Goal: Task Accomplishment & Management: Manage account settings

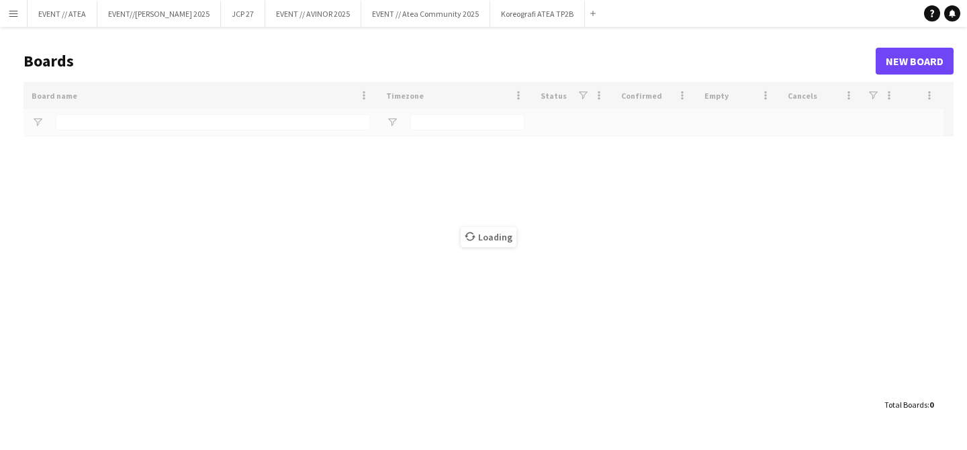
type input "******"
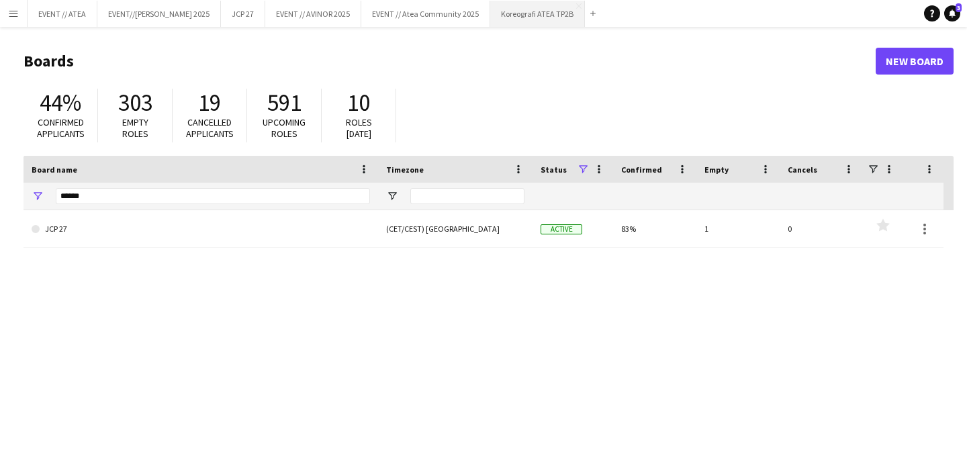
click at [505, 21] on button "Koreografi ATEA TP2B Close" at bounding box center [537, 14] width 95 height 26
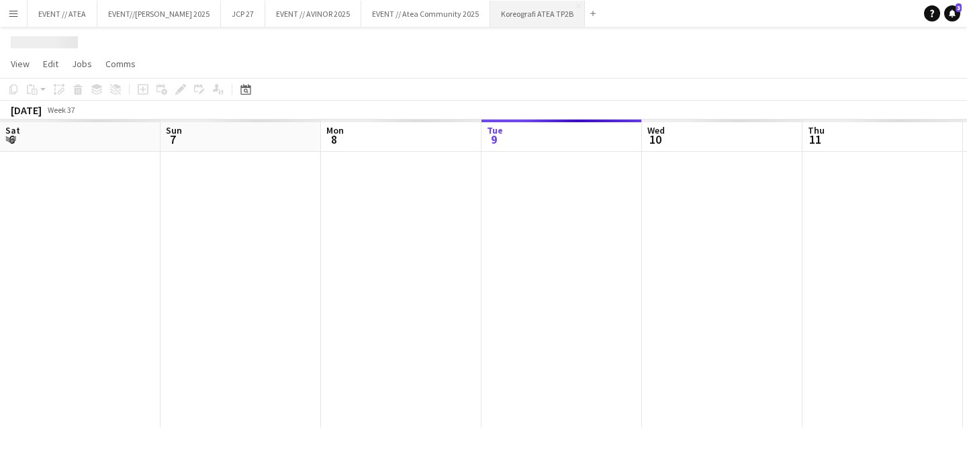
scroll to position [0, 321]
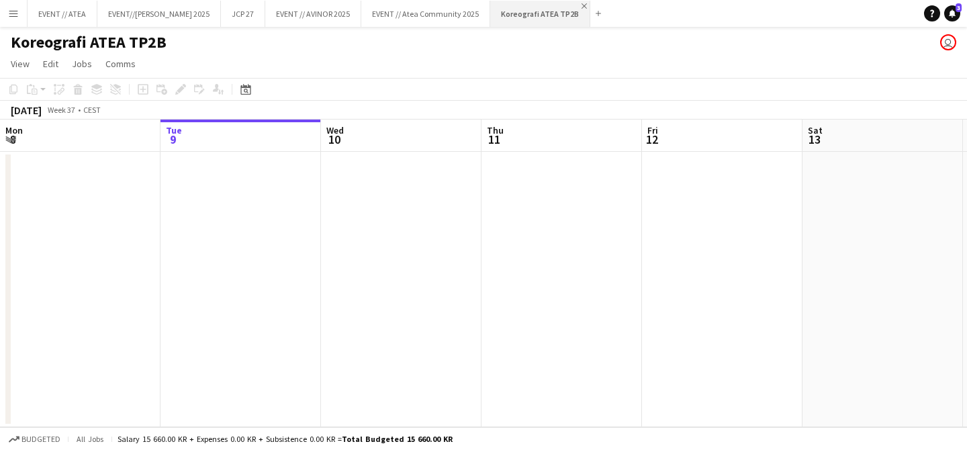
click at [581, 5] on app-icon "Close" at bounding box center [583, 5] width 5 height 5
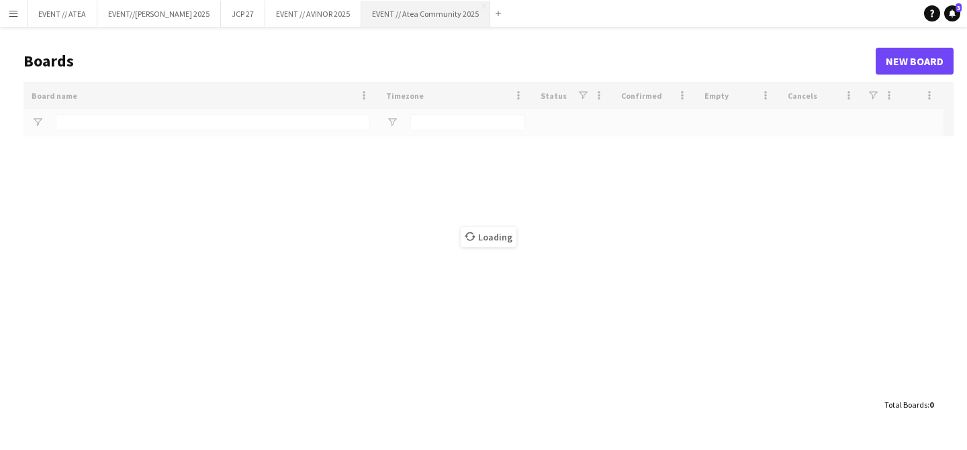
click at [434, 18] on button "EVENT // Atea Community 2025 Close" at bounding box center [425, 14] width 129 height 26
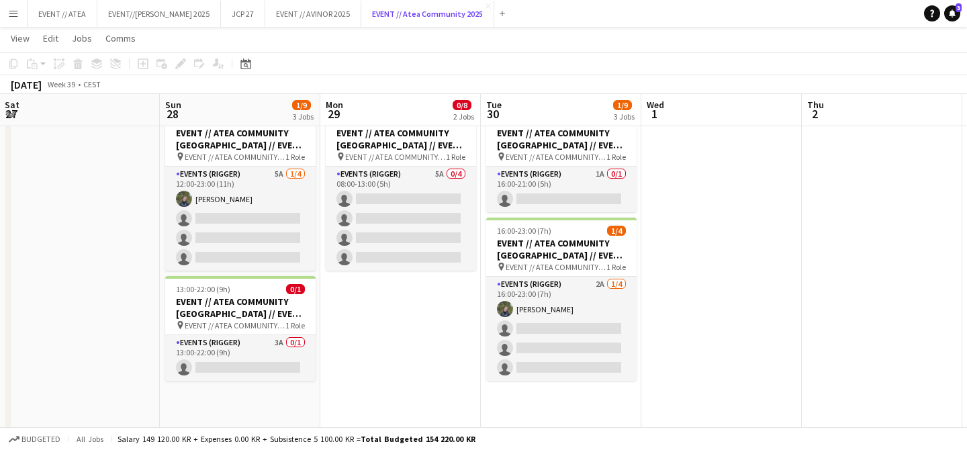
scroll to position [0, 317]
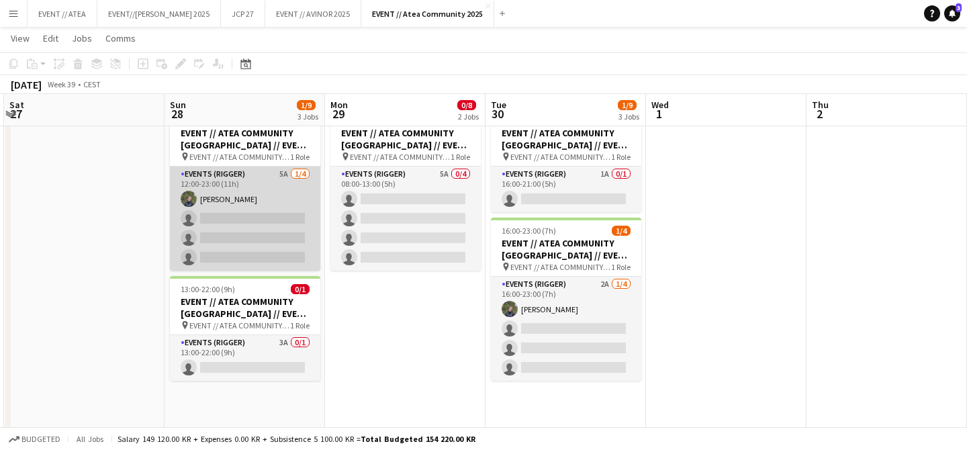
click at [277, 178] on app-card-role "Events (Rigger) 5A [DATE] 12:00-23:00 (11h) [PERSON_NAME] single-neutral-action…" at bounding box center [245, 218] width 150 height 104
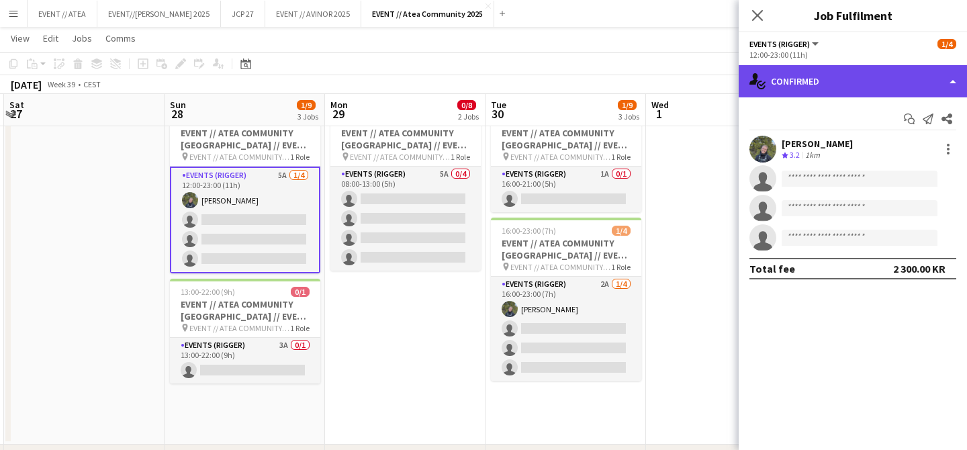
click at [854, 86] on div "single-neutral-actions-check-2 Confirmed" at bounding box center [852, 81] width 228 height 32
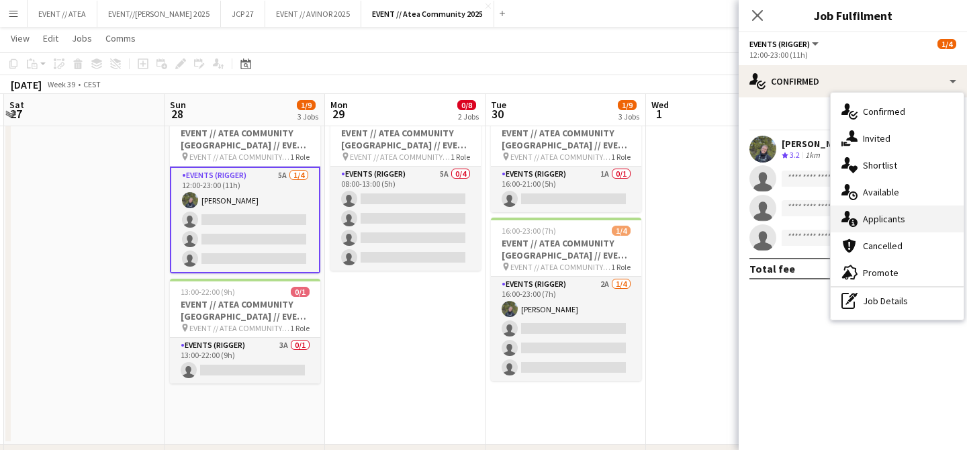
click at [882, 231] on div "single-neutral-actions-information Applicants" at bounding box center [896, 218] width 133 height 27
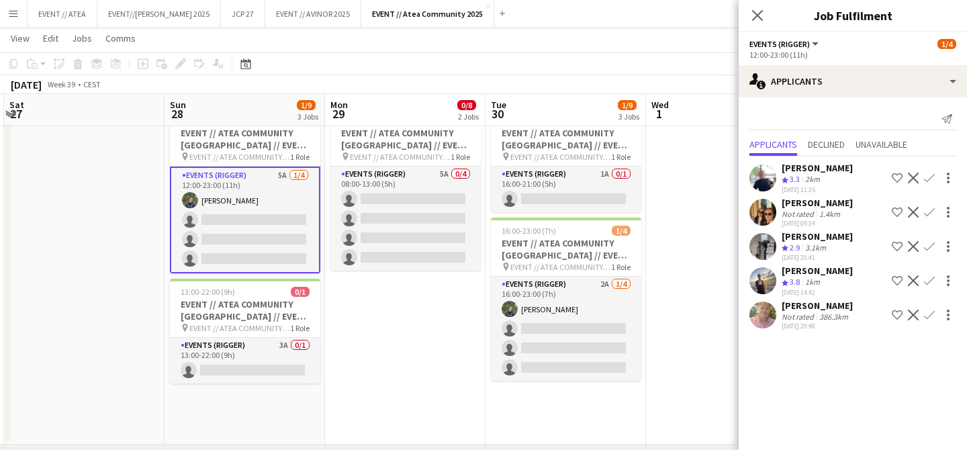
click at [769, 274] on app-user-avatar at bounding box center [762, 280] width 27 height 27
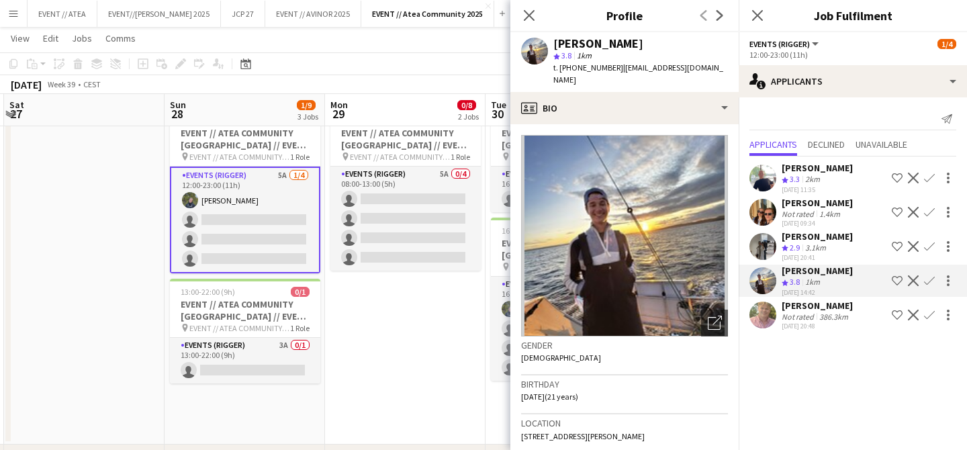
click at [584, 285] on img at bounding box center [624, 235] width 207 height 201
click at [762, 305] on app-user-avatar at bounding box center [762, 314] width 27 height 27
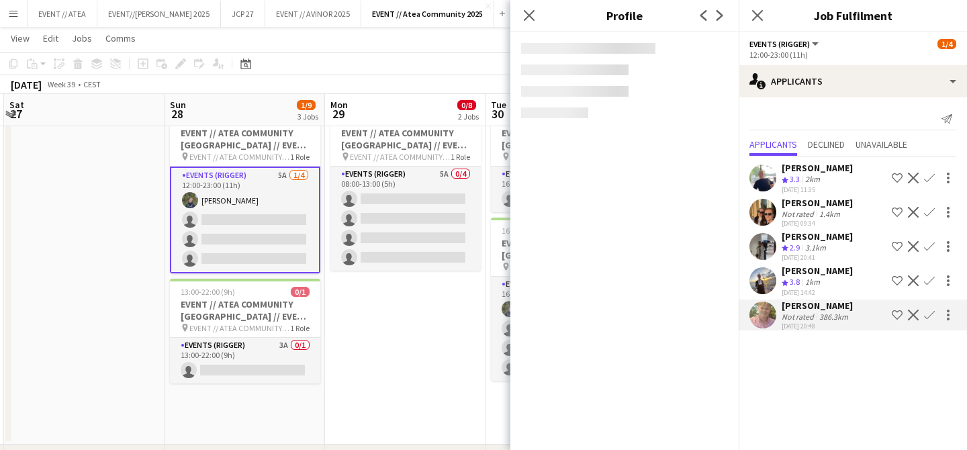
click at [760, 278] on app-user-avatar at bounding box center [762, 280] width 27 height 27
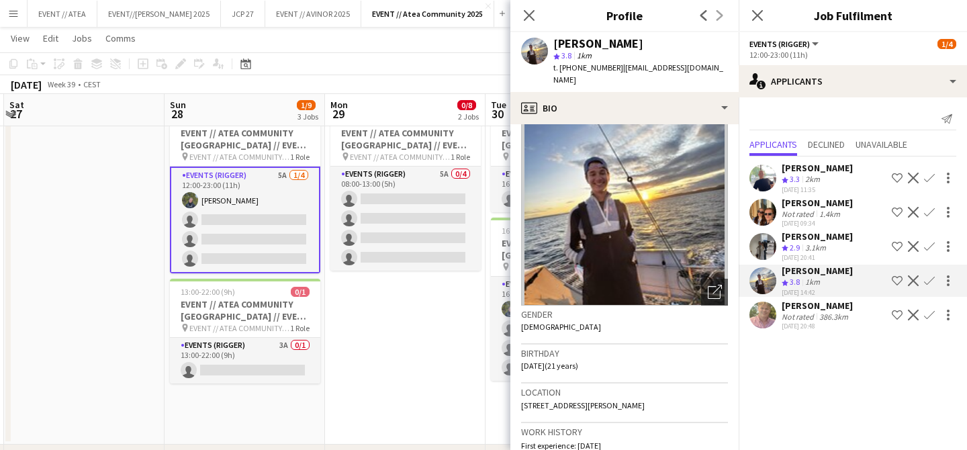
scroll to position [0, 0]
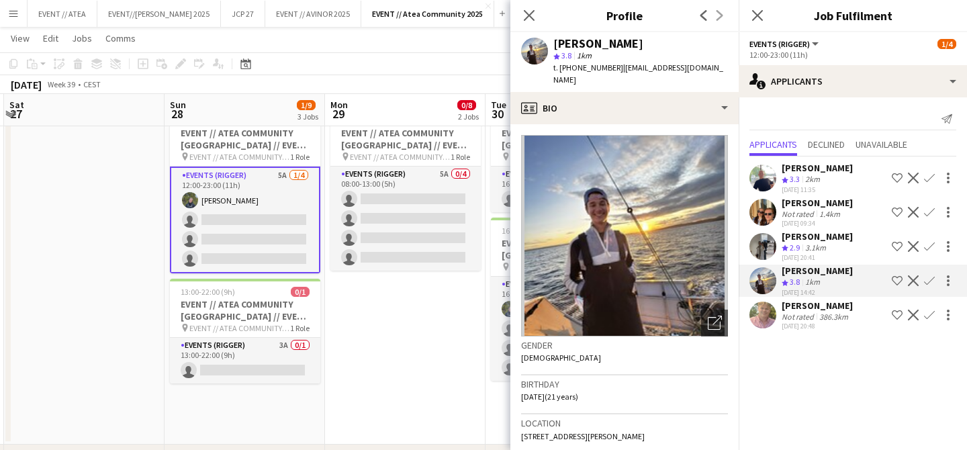
click at [593, 209] on img at bounding box center [624, 235] width 207 height 201
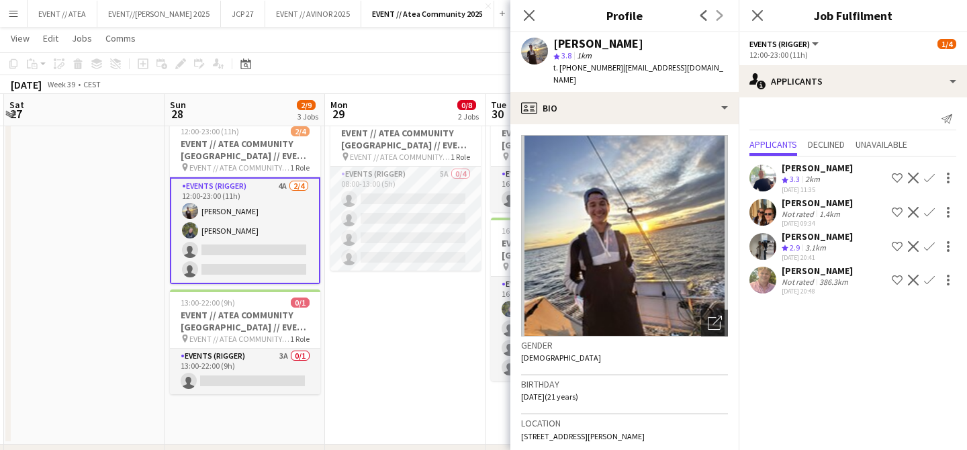
click at [87, 328] on app-date-cell at bounding box center [84, 273] width 160 height 342
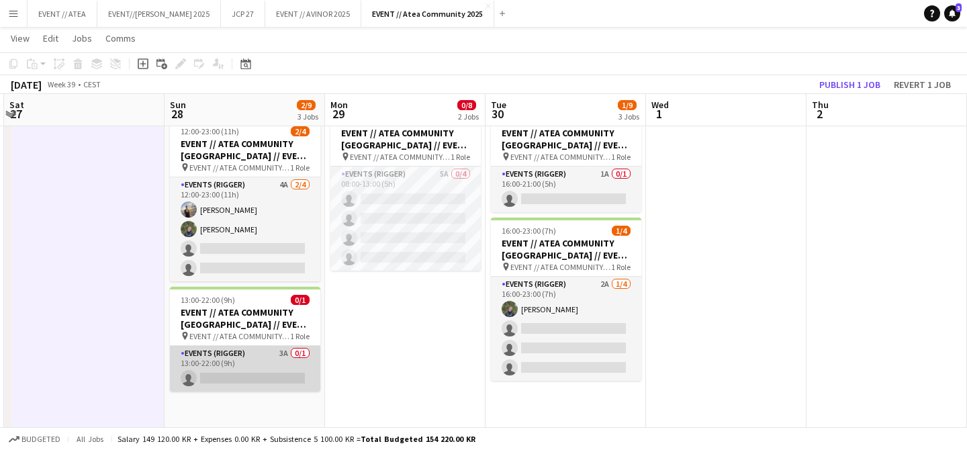
click at [266, 365] on app-card-role "Events (Rigger) 3A 0/1 13:00-22:00 (9h) single-neutral-actions" at bounding box center [245, 369] width 150 height 46
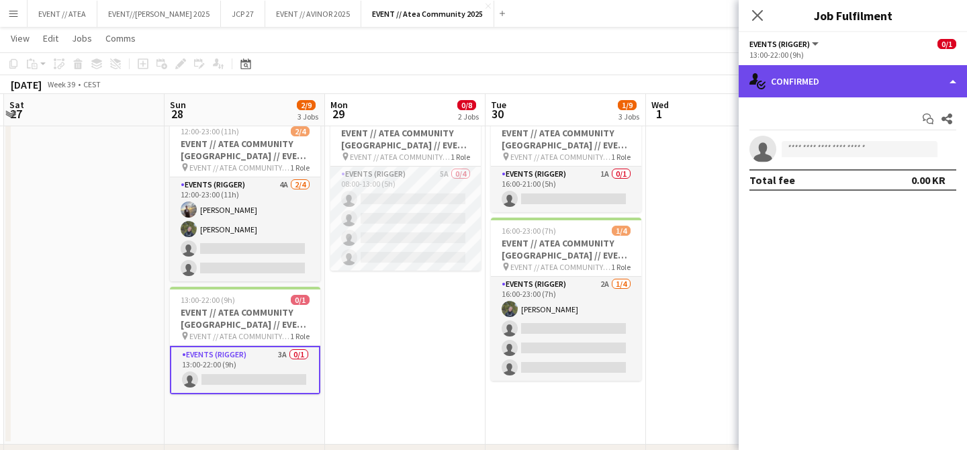
click at [825, 92] on div "single-neutral-actions-check-2 Confirmed" at bounding box center [852, 81] width 228 height 32
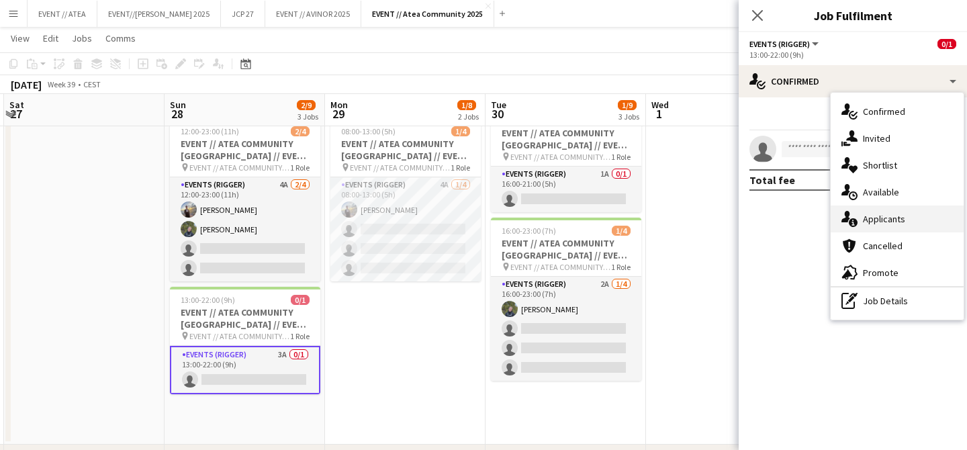
click at [864, 219] on span "Applicants" at bounding box center [884, 219] width 42 height 12
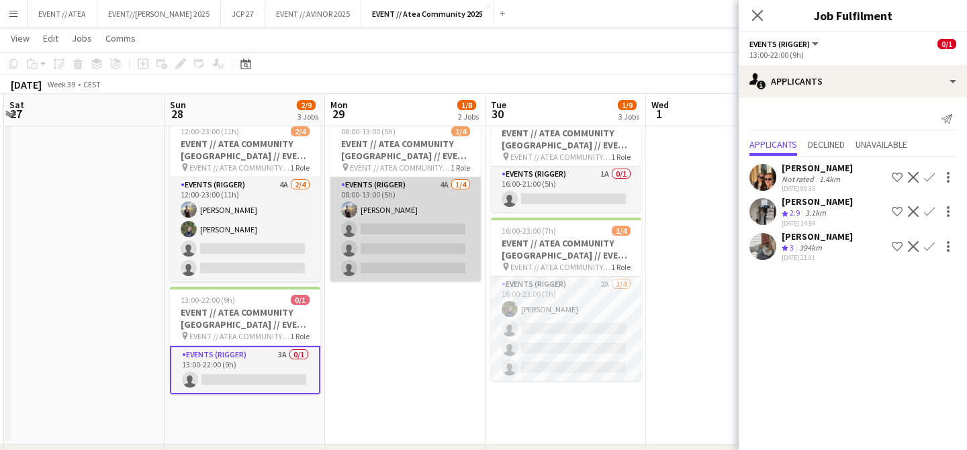
click at [415, 195] on app-card-role "Events (Rigger) 4A [DATE] 08:00-13:00 (5h) [PERSON_NAME] single-neutral-actions…" at bounding box center [405, 229] width 150 height 104
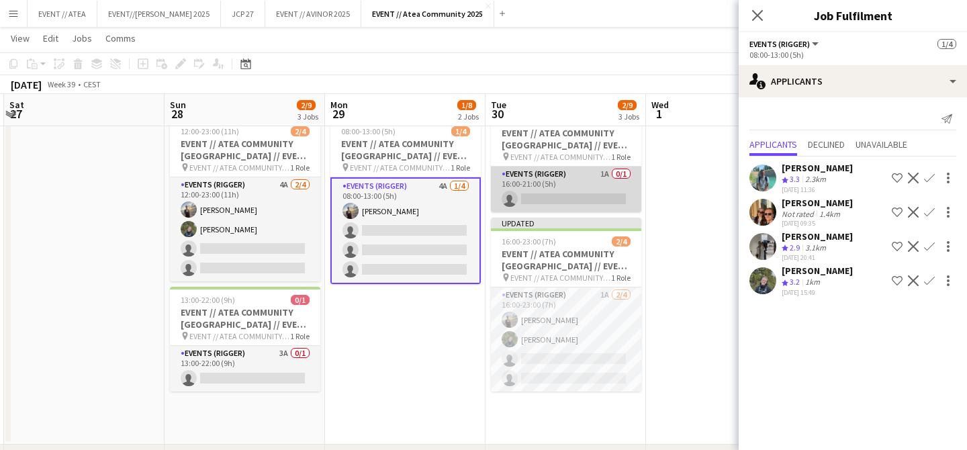
click at [546, 198] on app-card-role "Events (Rigger) 1A 0/1 16:00-21:00 (5h) single-neutral-actions" at bounding box center [566, 189] width 150 height 46
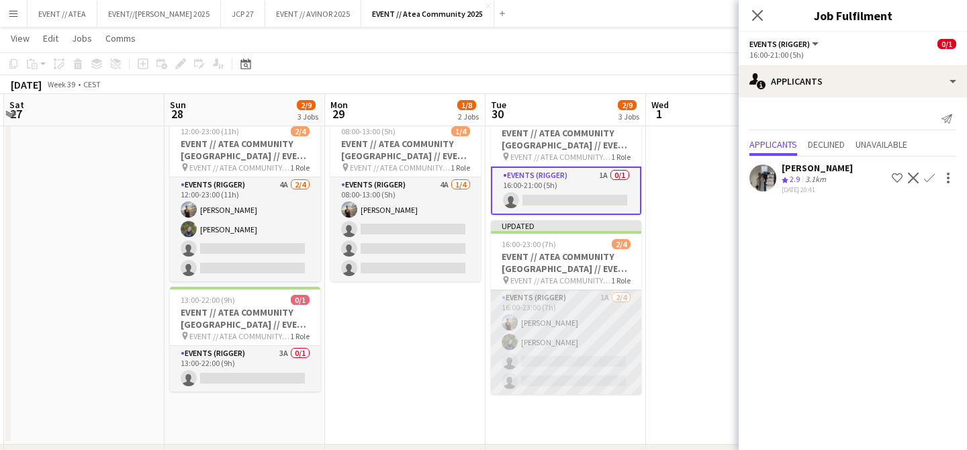
click at [513, 344] on app-user-avatar at bounding box center [509, 342] width 16 height 16
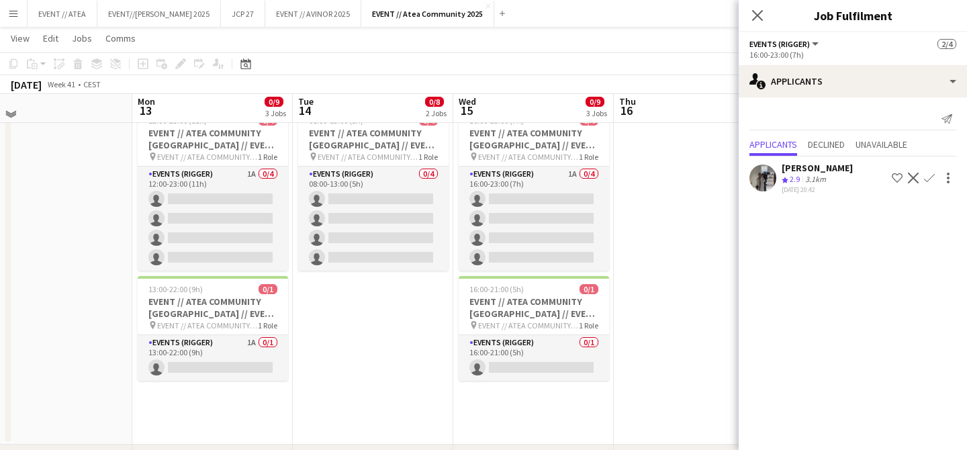
scroll to position [107, 0]
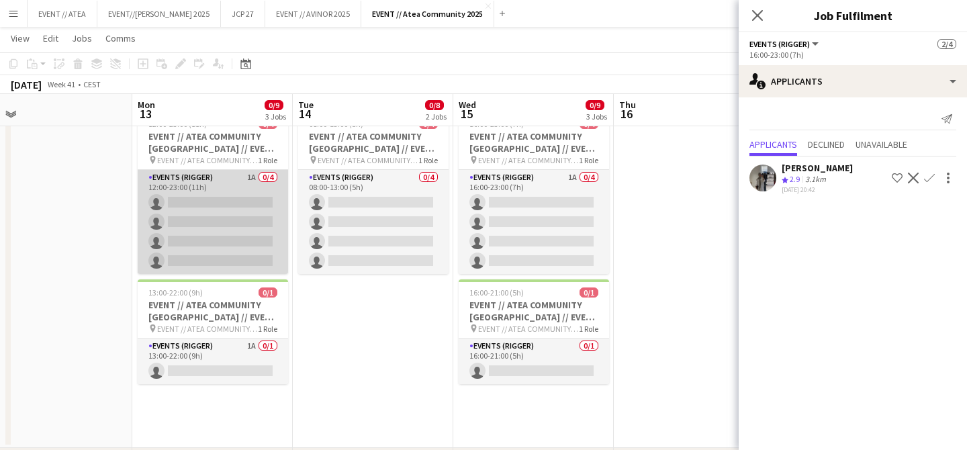
click at [223, 226] on app-card-role "Events (Rigger) 1A 0/4 12:00-23:00 (11h) single-neutral-actions single-neutral-…" at bounding box center [213, 222] width 150 height 104
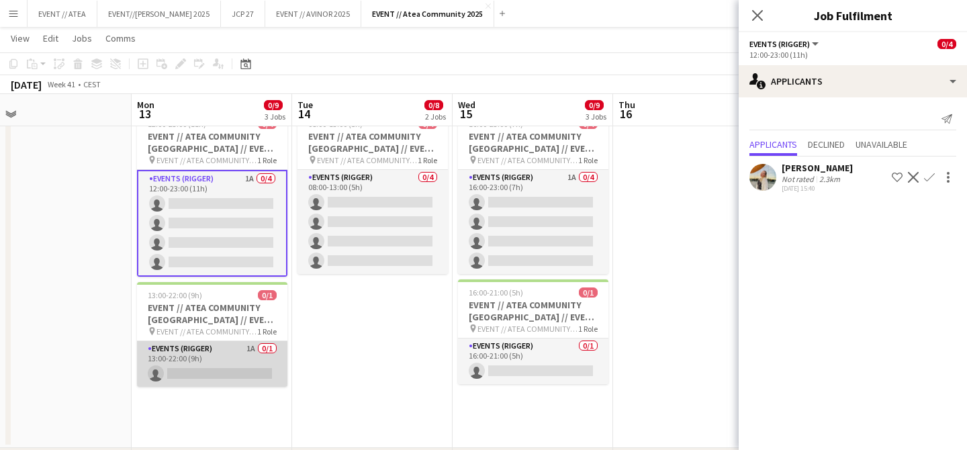
click at [211, 349] on app-card-role "Events (Rigger) 1A 0/1 13:00-22:00 (9h) single-neutral-actions" at bounding box center [212, 364] width 150 height 46
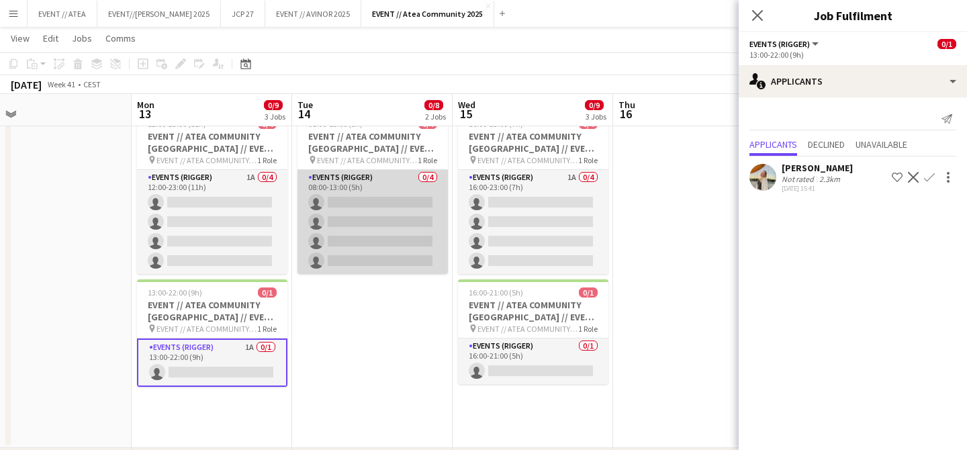
click at [385, 232] on app-card-role "Events (Rigger) 0/4 08:00-13:00 (5h) single-neutral-actions single-neutral-acti…" at bounding box center [372, 222] width 150 height 104
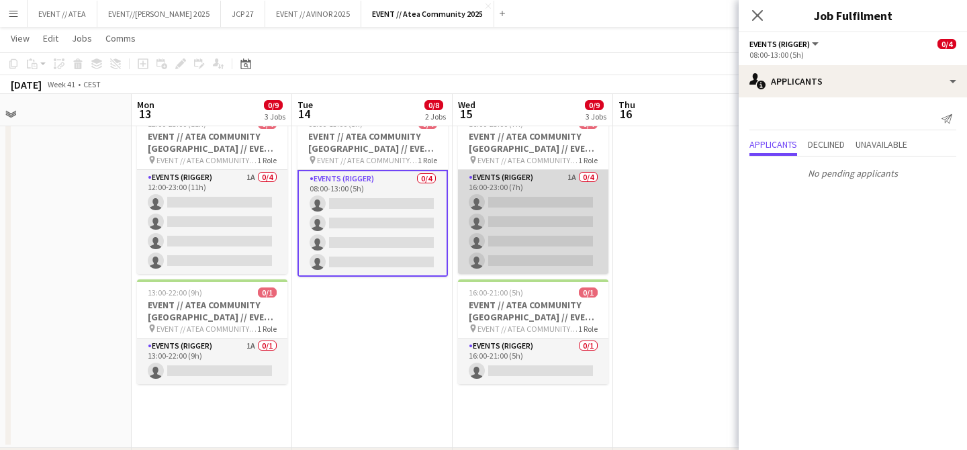
click at [544, 211] on app-card-role "Events (Rigger) 1A 0/4 16:00-23:00 (7h) single-neutral-actions single-neutral-a…" at bounding box center [533, 222] width 150 height 104
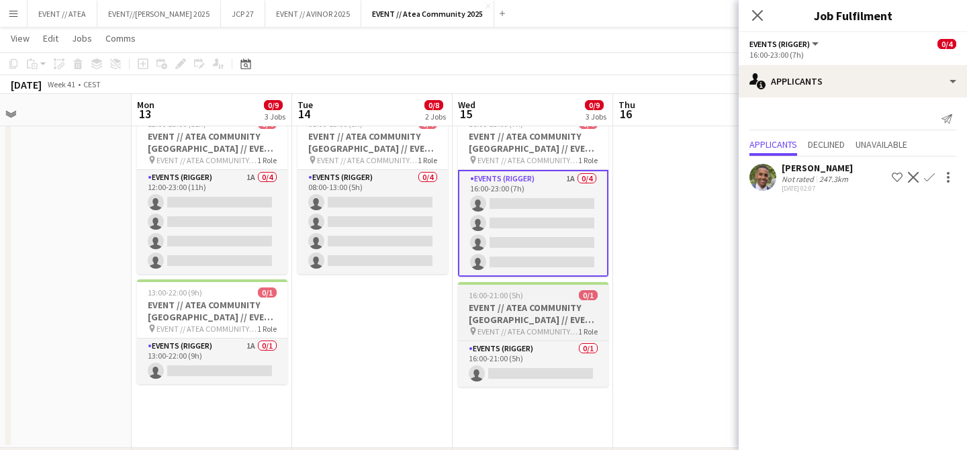
click at [549, 291] on div "16:00-21:00 (5h) 0/1" at bounding box center [533, 295] width 150 height 10
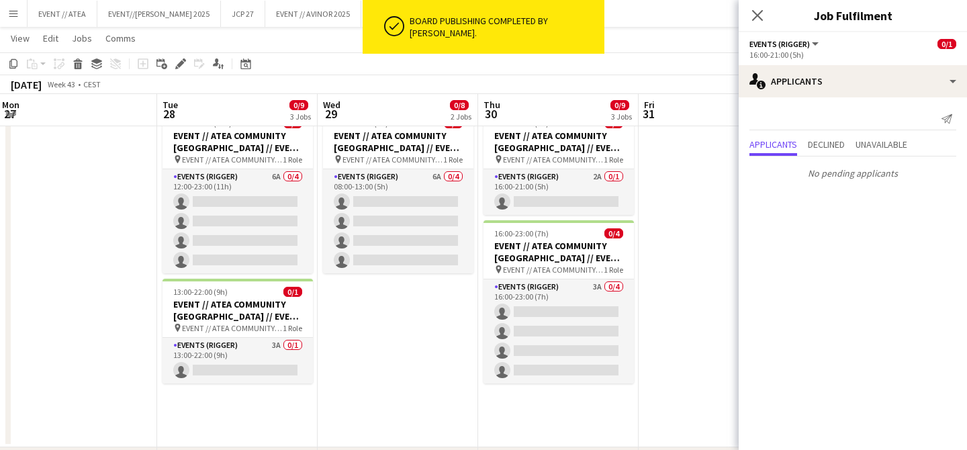
scroll to position [0, 458]
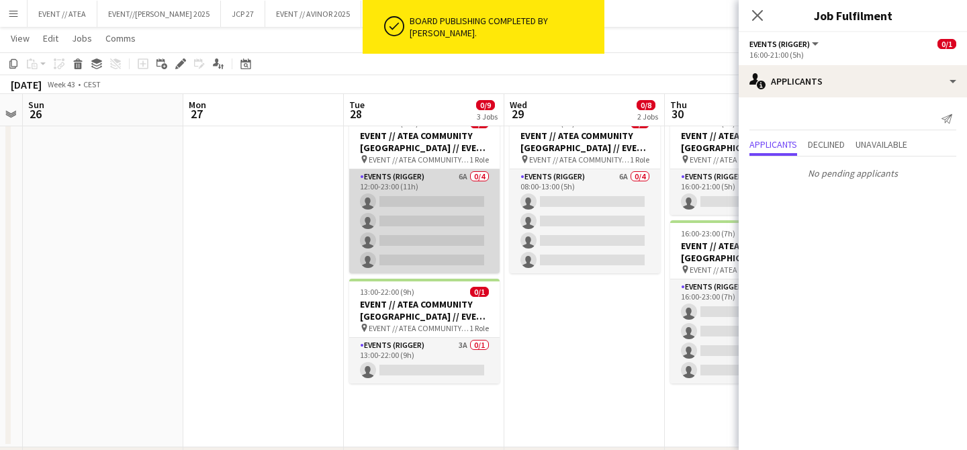
click at [460, 213] on app-card-role "Events (Rigger) 6A 0/4 12:00-23:00 (11h) single-neutral-actions single-neutral-…" at bounding box center [424, 221] width 150 height 104
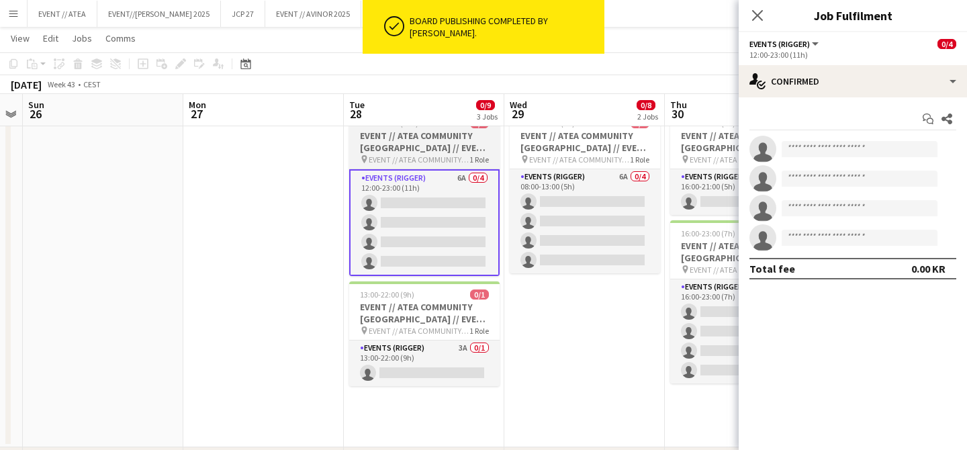
click at [486, 155] on span "1 Role" at bounding box center [478, 159] width 19 height 10
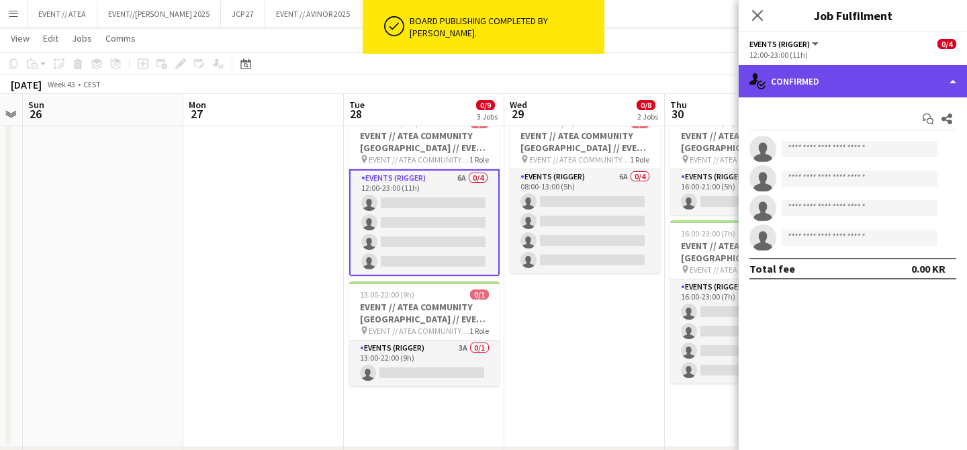
click at [906, 88] on div "single-neutral-actions-check-2 Confirmed" at bounding box center [852, 81] width 228 height 32
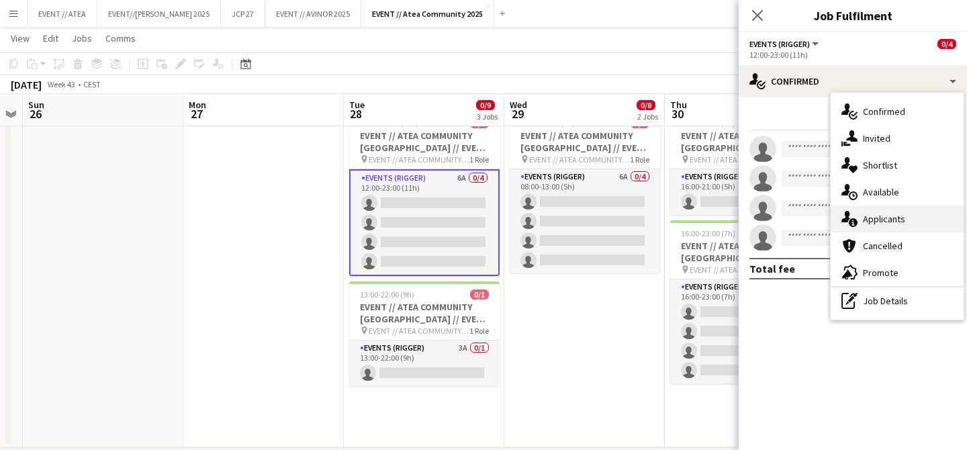
click at [887, 213] on span "Applicants" at bounding box center [884, 219] width 42 height 12
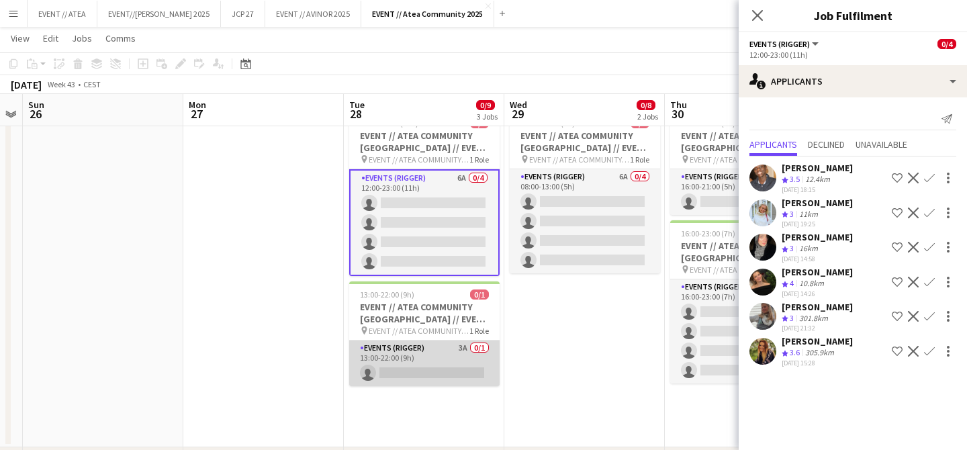
click at [397, 364] on app-card-role "Events (Rigger) 3A 0/1 13:00-22:00 (9h) single-neutral-actions" at bounding box center [424, 363] width 150 height 46
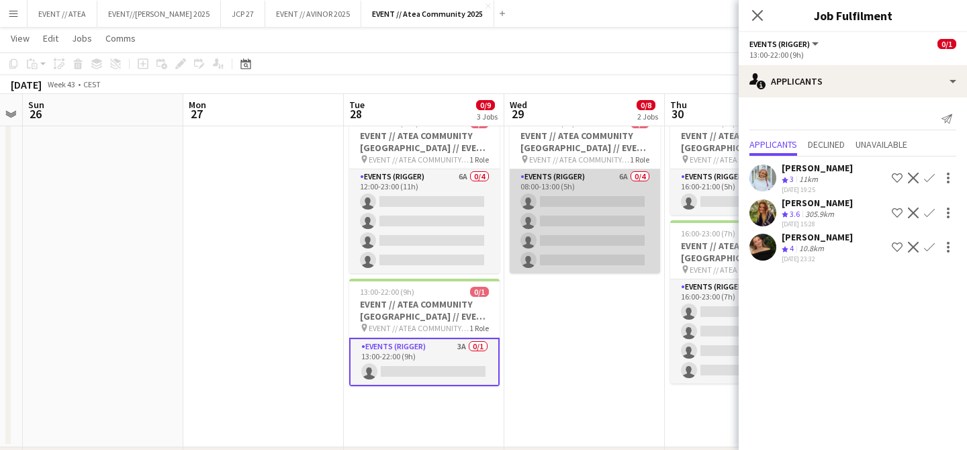
click at [573, 201] on app-card-role "Events (Rigger) 6A 0/4 08:00-13:00 (5h) single-neutral-actions single-neutral-a…" at bounding box center [584, 221] width 150 height 104
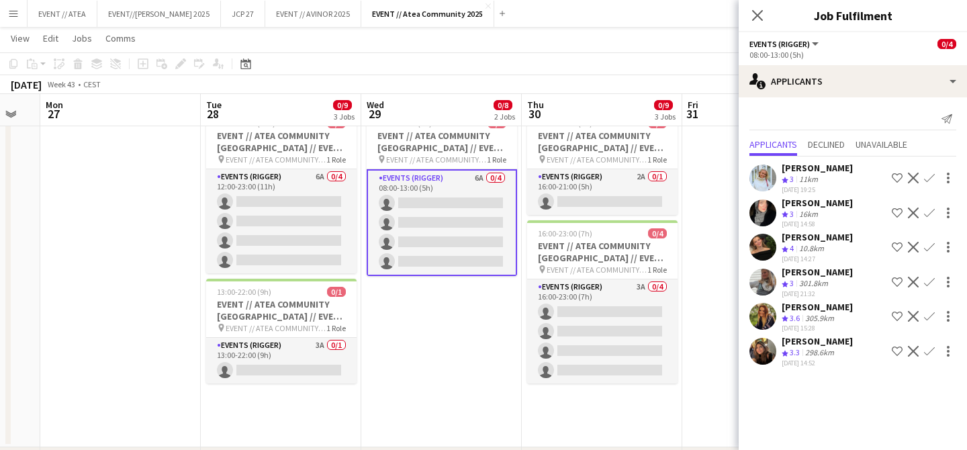
scroll to position [0, 626]
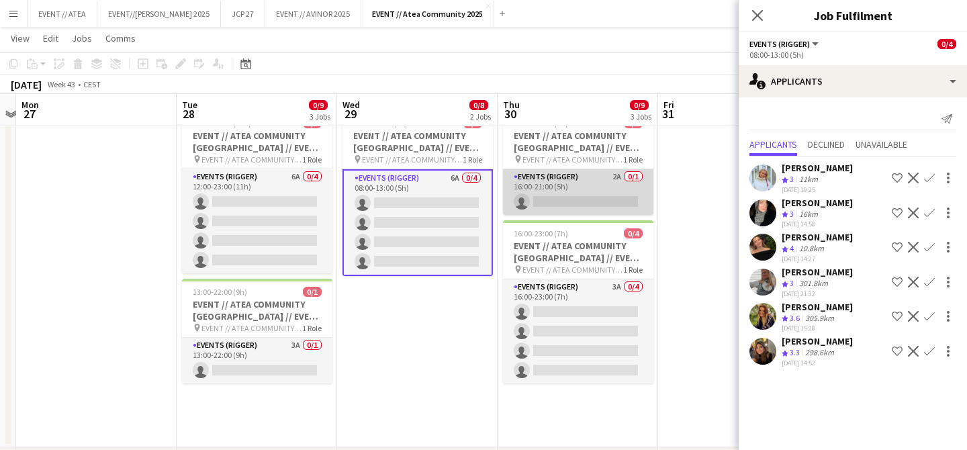
click at [576, 190] on app-card-role "Events (Rigger) 2A 0/1 16:00-21:00 (5h) single-neutral-actions" at bounding box center [578, 192] width 150 height 46
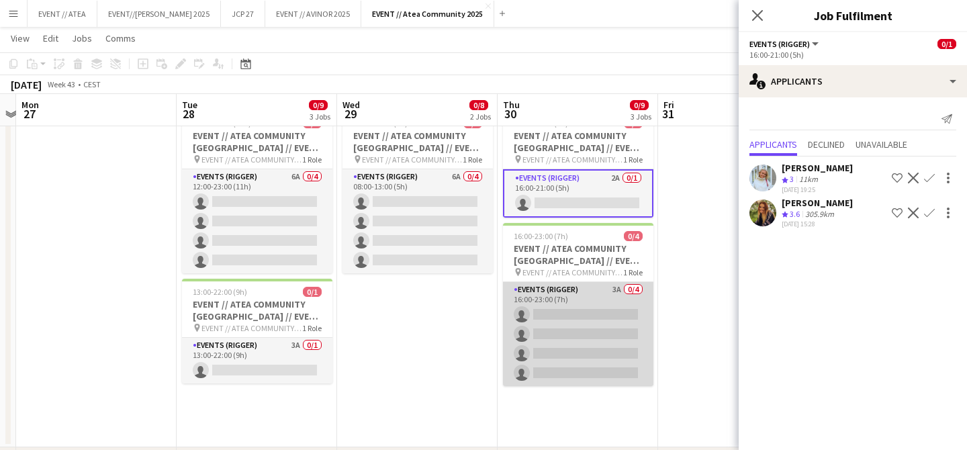
click at [554, 314] on app-card-role "Events (Rigger) 3A 0/4 16:00-23:00 (7h) single-neutral-actions single-neutral-a…" at bounding box center [578, 334] width 150 height 104
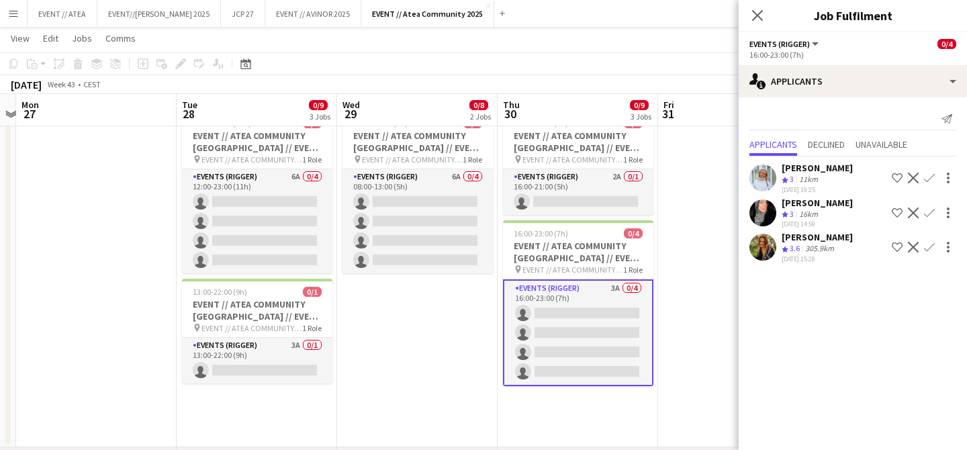
click at [773, 248] on app-user-avatar at bounding box center [762, 247] width 27 height 27
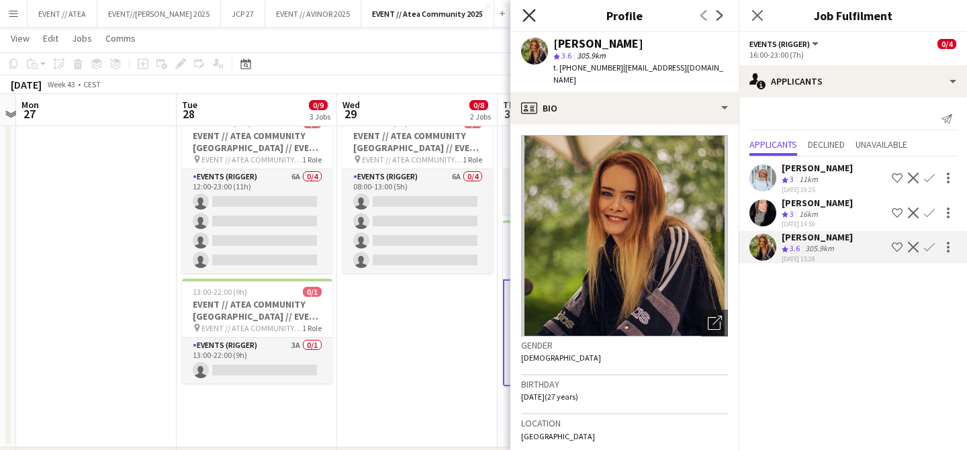
click at [530, 19] on icon "Close pop-in" at bounding box center [528, 15] width 13 height 13
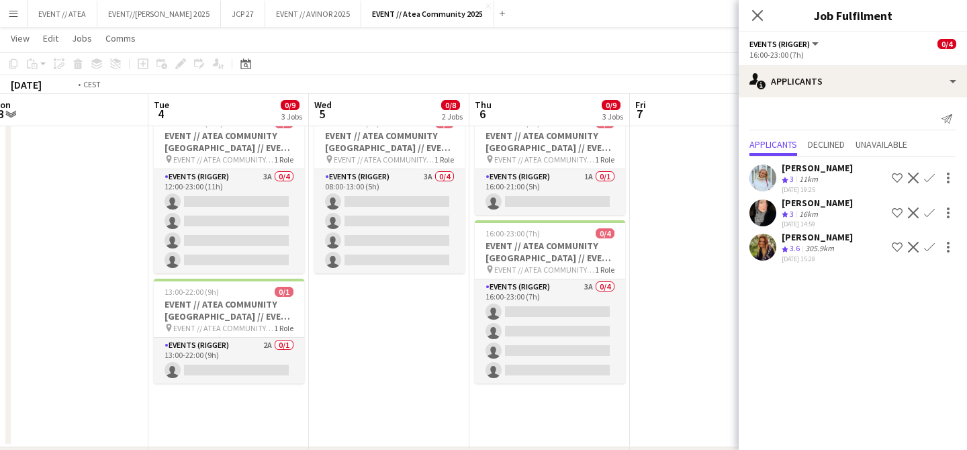
scroll to position [0, 494]
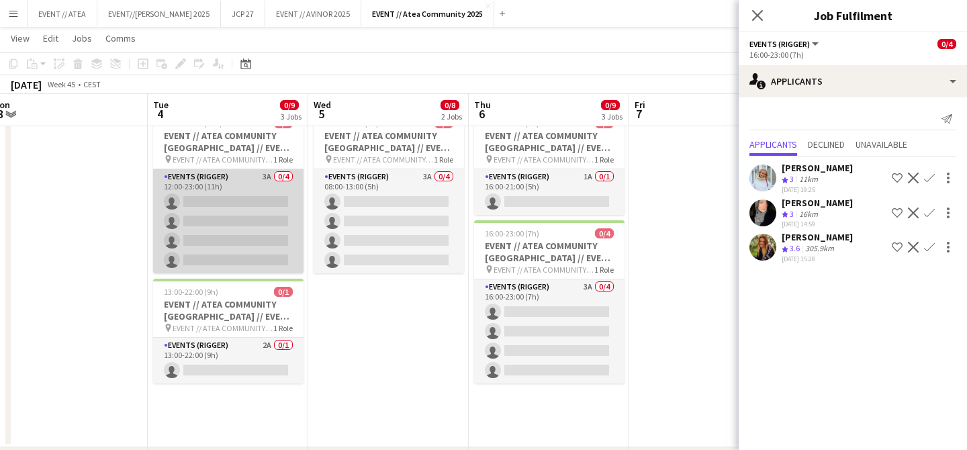
click at [234, 196] on app-card-role "Events (Rigger) 3A 0/4 12:00-23:00 (11h) single-neutral-actions single-neutral-…" at bounding box center [228, 221] width 150 height 104
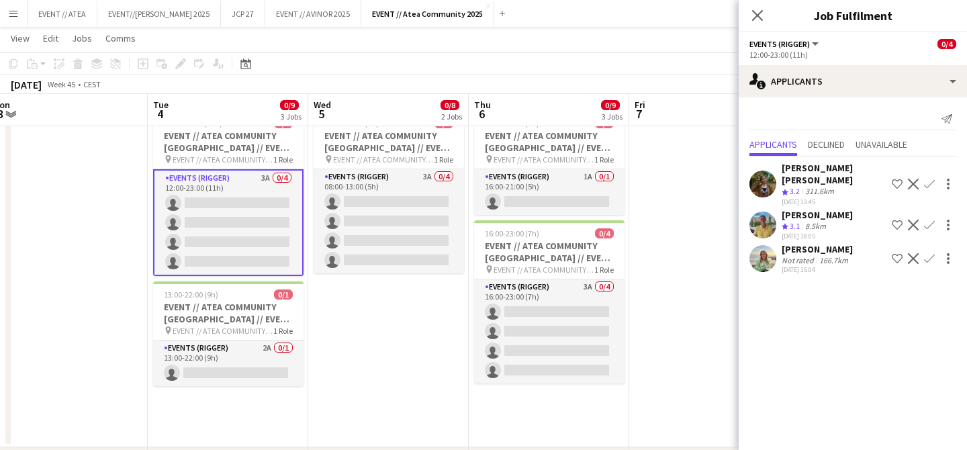
click at [763, 173] on app-user-avatar at bounding box center [762, 183] width 27 height 27
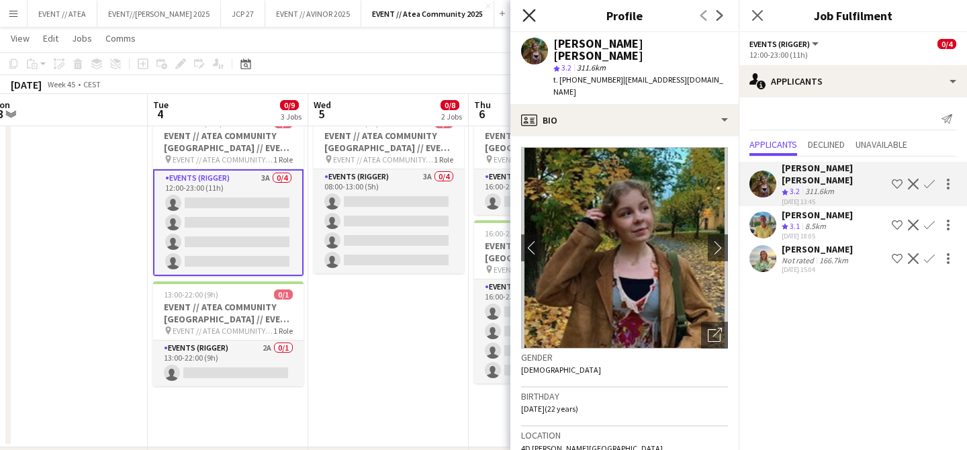
click at [528, 12] on icon "Close pop-in" at bounding box center [528, 15] width 13 height 13
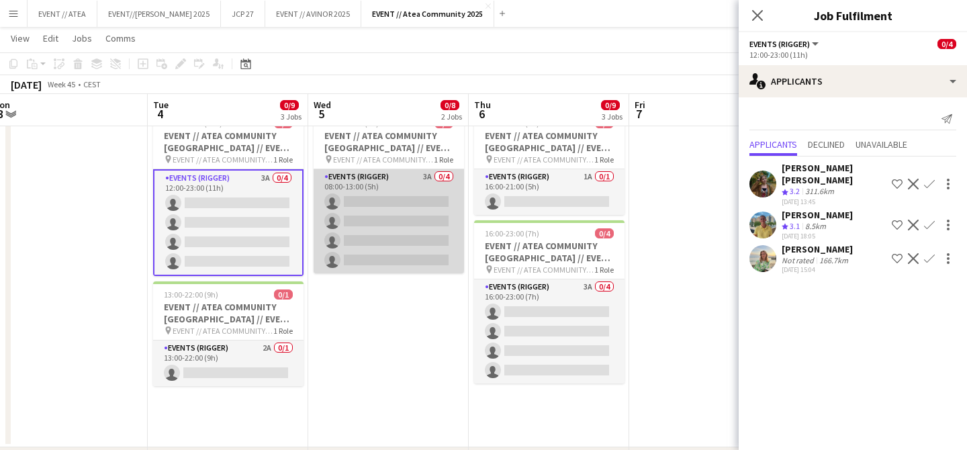
click at [399, 182] on app-card-role "Events (Rigger) 3A 0/4 08:00-13:00 (5h) single-neutral-actions single-neutral-a…" at bounding box center [388, 221] width 150 height 104
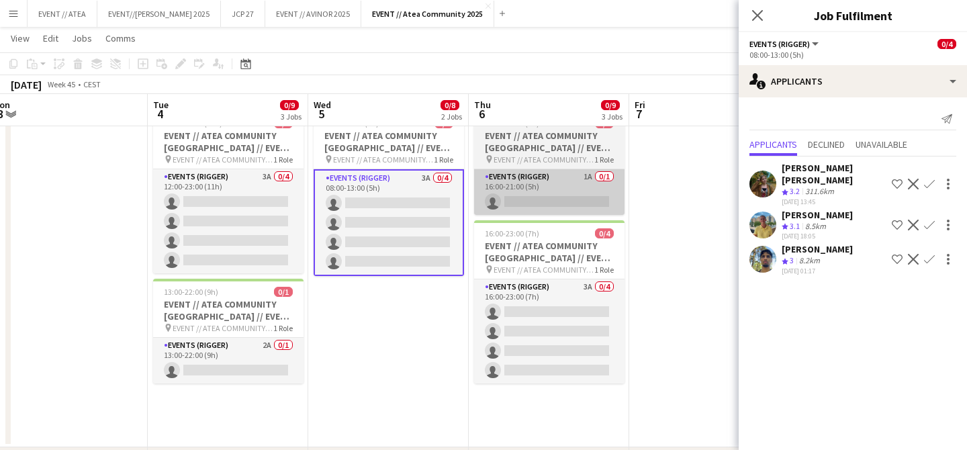
click at [516, 198] on app-card-role "Events (Rigger) 1A 0/1 16:00-21:00 (5h) single-neutral-actions" at bounding box center [549, 192] width 150 height 46
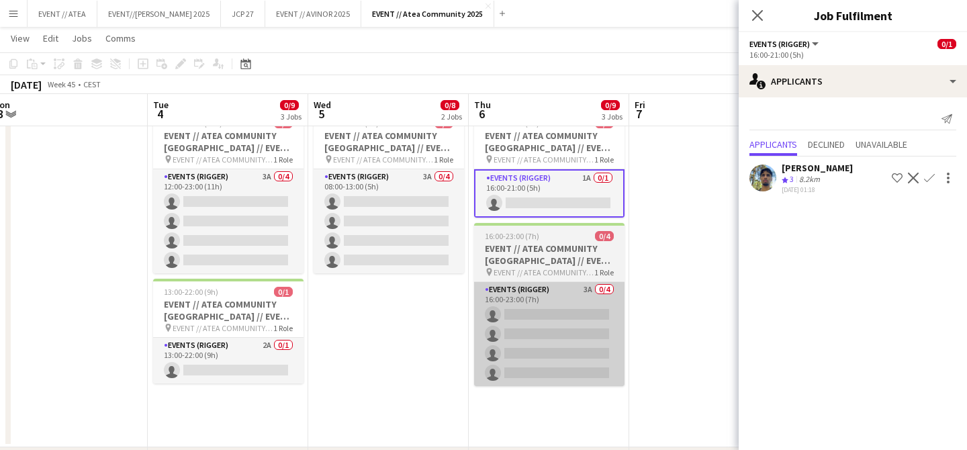
click at [539, 299] on app-card-role "Events (Rigger) 3A 0/4 16:00-23:00 (7h) single-neutral-actions single-neutral-a…" at bounding box center [549, 334] width 150 height 104
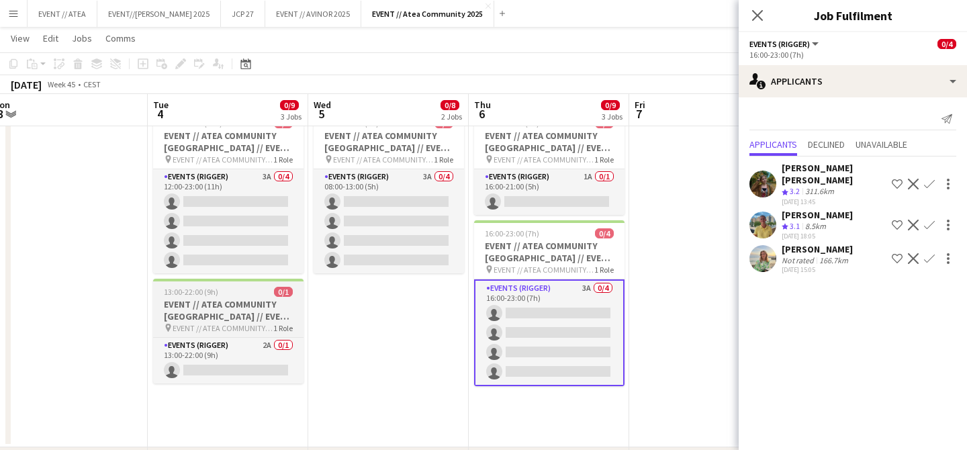
click at [262, 309] on h3 "EVENT // ATEA COMMUNITY [GEOGRAPHIC_DATA] // EVENT CREW" at bounding box center [228, 310] width 150 height 24
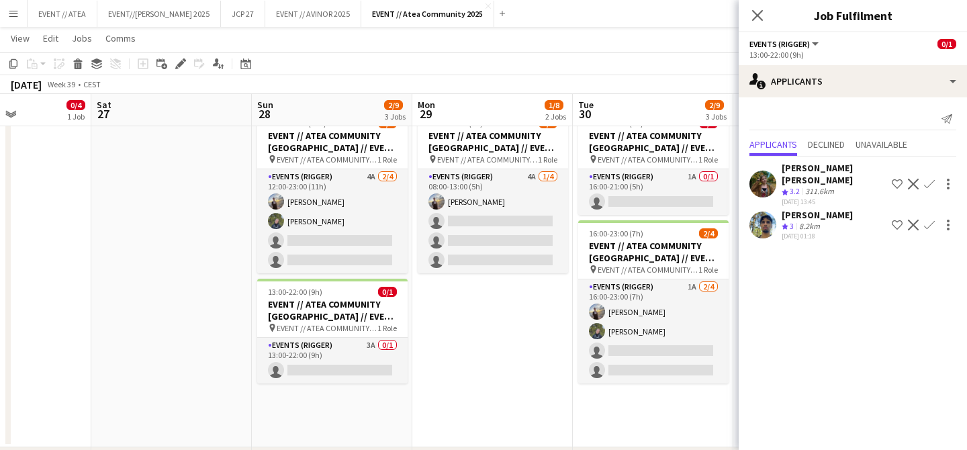
scroll to position [0, 379]
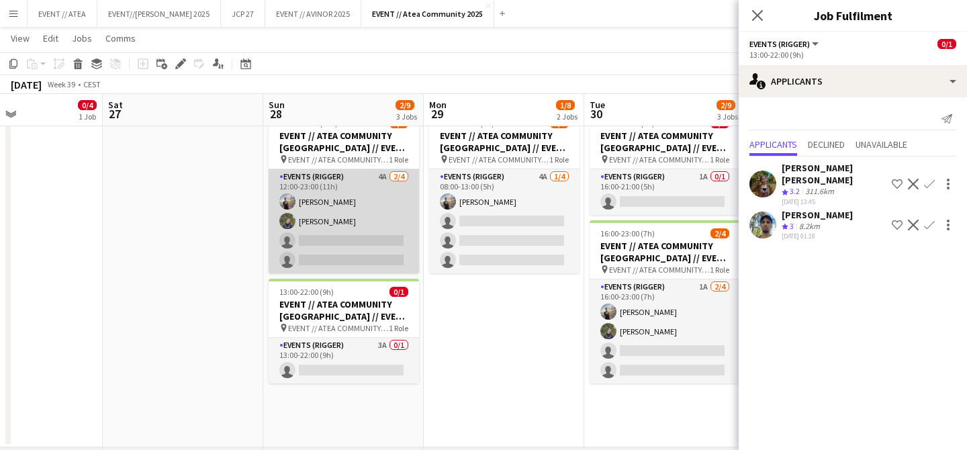
click at [286, 198] on app-user-avatar at bounding box center [287, 201] width 16 height 16
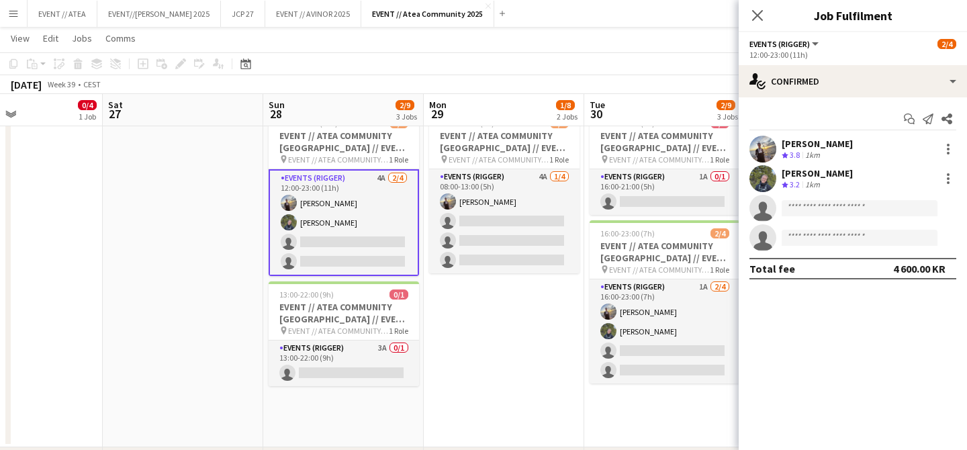
click at [763, 172] on app-user-avatar at bounding box center [762, 178] width 27 height 27
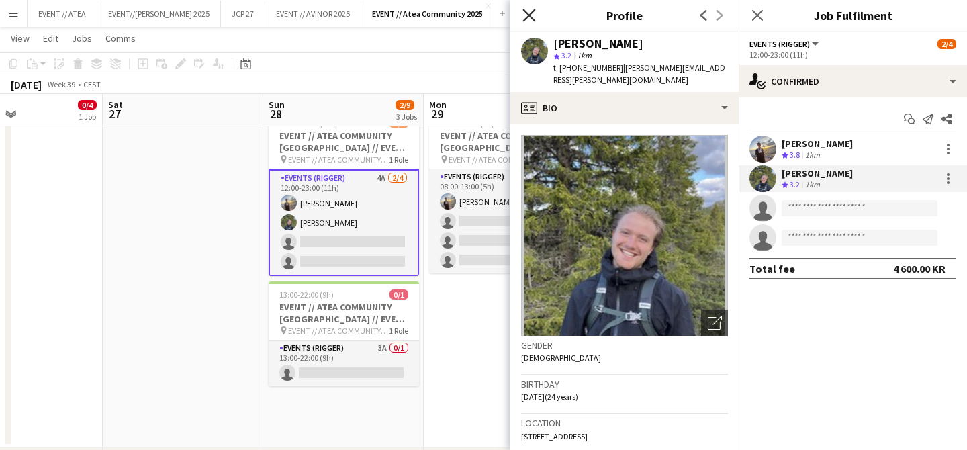
click at [527, 11] on icon "Close pop-in" at bounding box center [528, 15] width 13 height 13
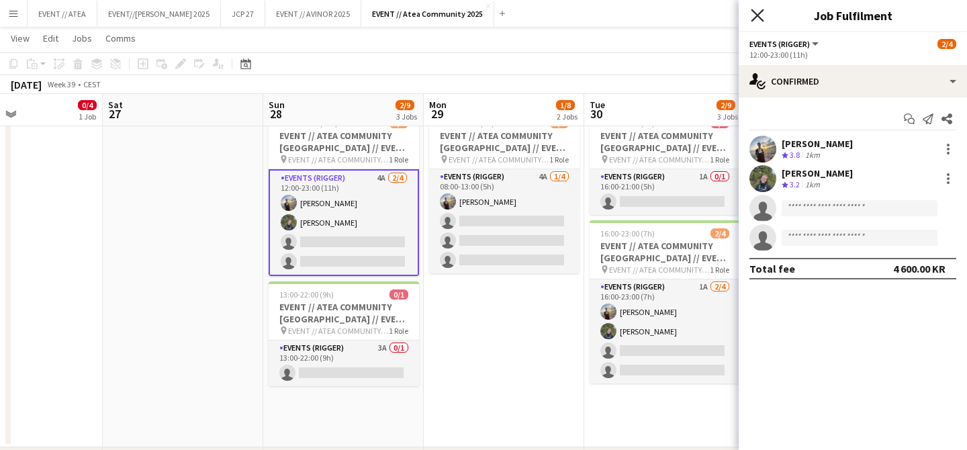
click at [756, 17] on icon at bounding box center [756, 15] width 13 height 13
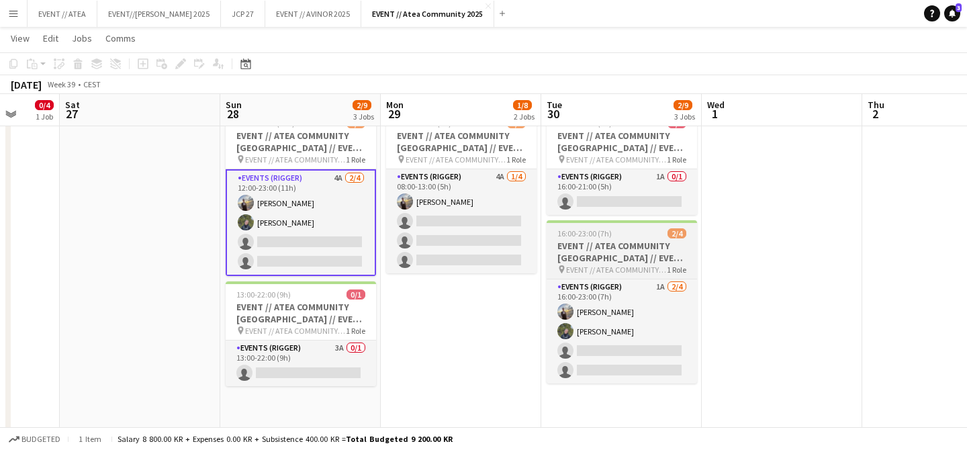
scroll to position [0, 426]
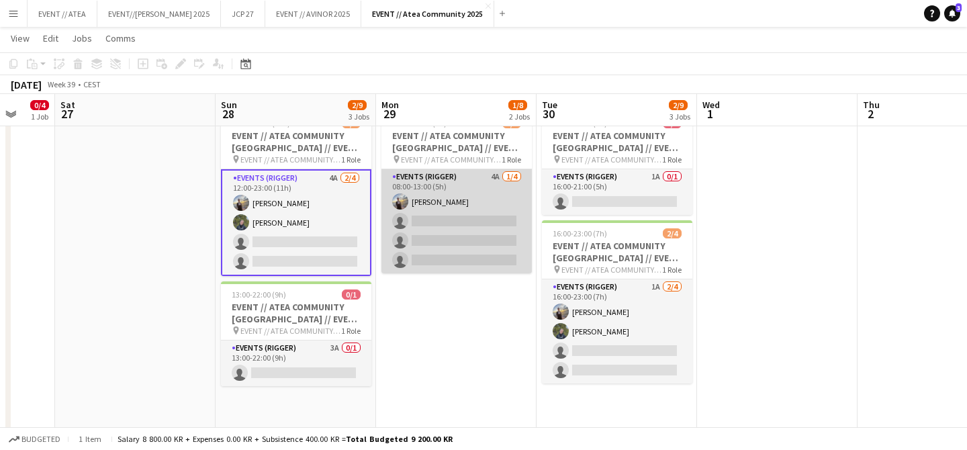
click at [467, 195] on app-card-role "Events (Rigger) 4A [DATE] 08:00-13:00 (5h) [PERSON_NAME] single-neutral-actions…" at bounding box center [456, 221] width 150 height 104
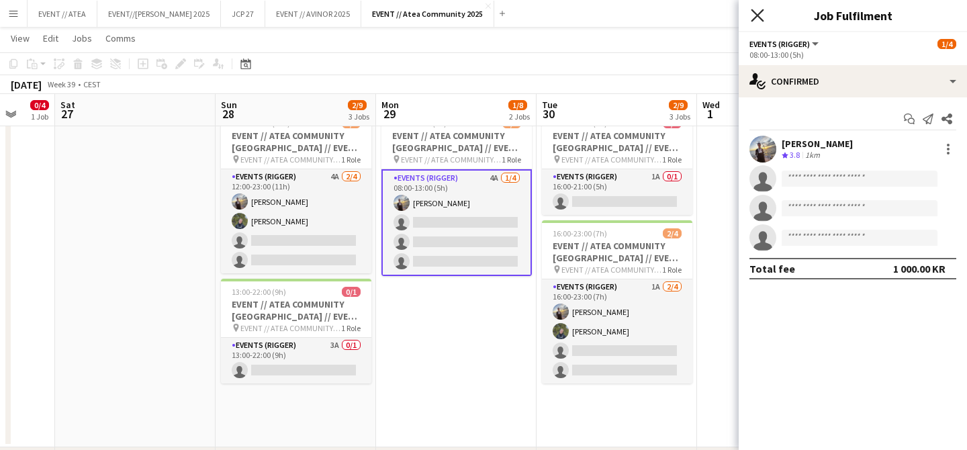
click at [754, 20] on icon "Close pop-in" at bounding box center [756, 15] width 13 height 13
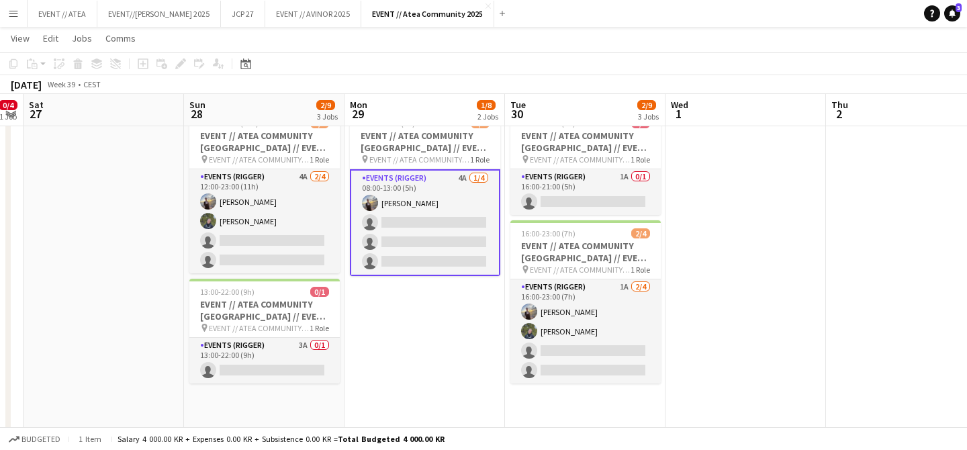
scroll to position [0, 412]
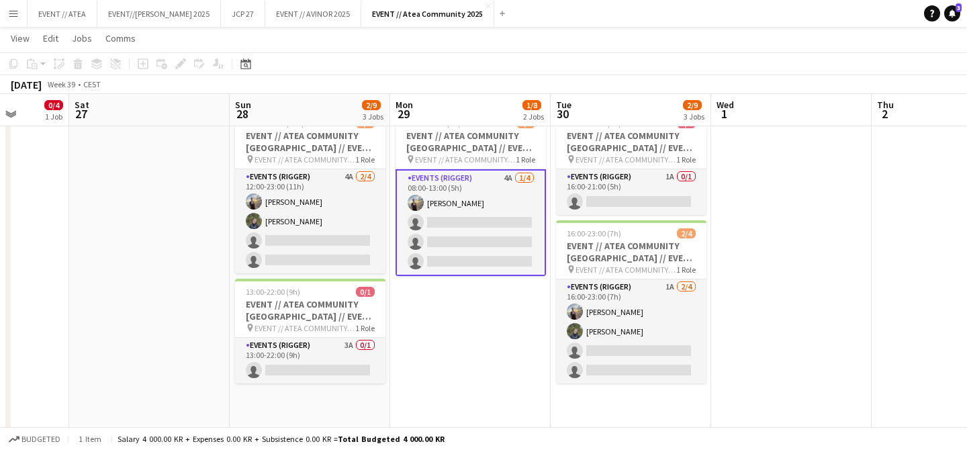
click at [20, 19] on button "Menu" at bounding box center [13, 13] width 27 height 27
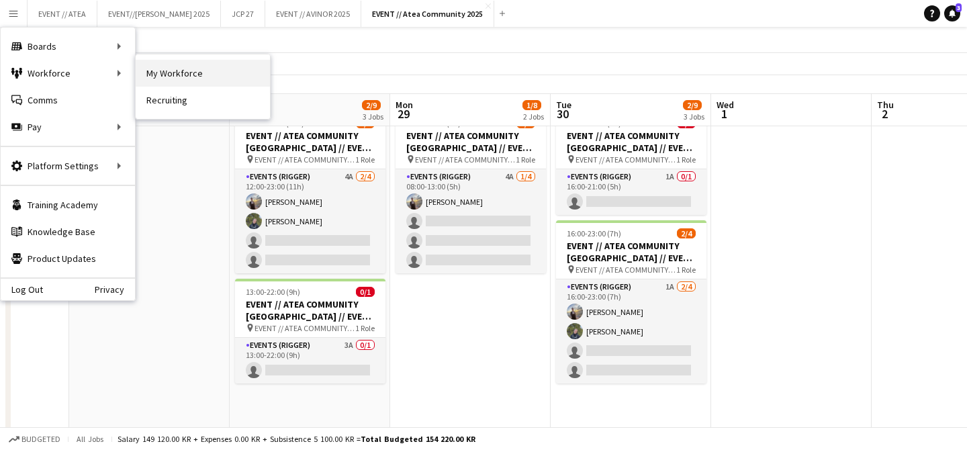
click at [171, 77] on link "My Workforce" at bounding box center [203, 73] width 134 height 27
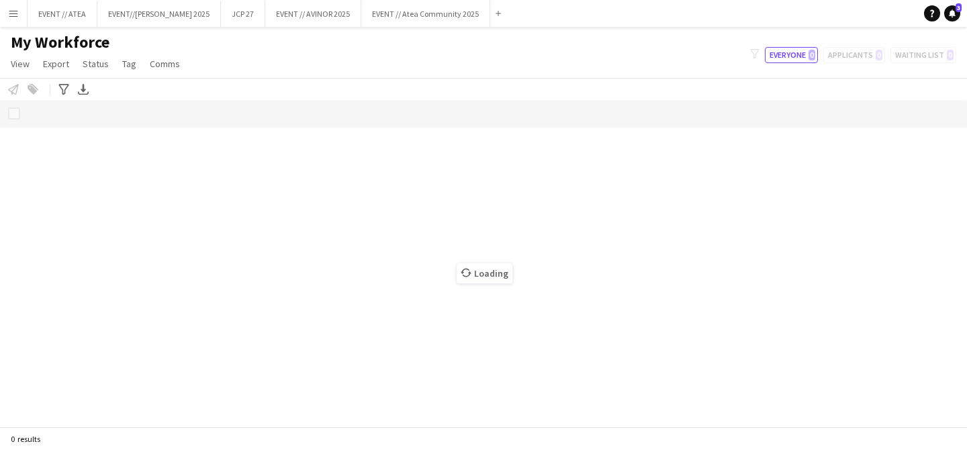
click at [15, 7] on button "Menu" at bounding box center [13, 13] width 27 height 27
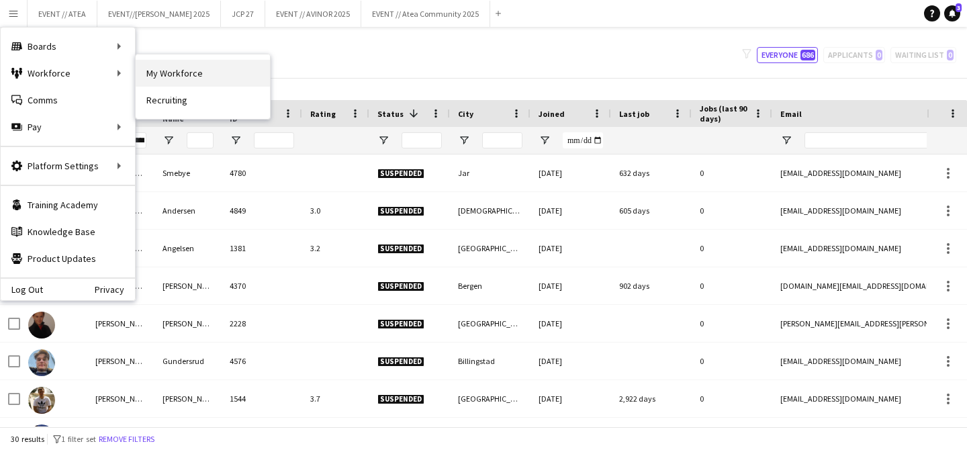
click at [158, 80] on link "My Workforce" at bounding box center [203, 73] width 134 height 27
type input "**********"
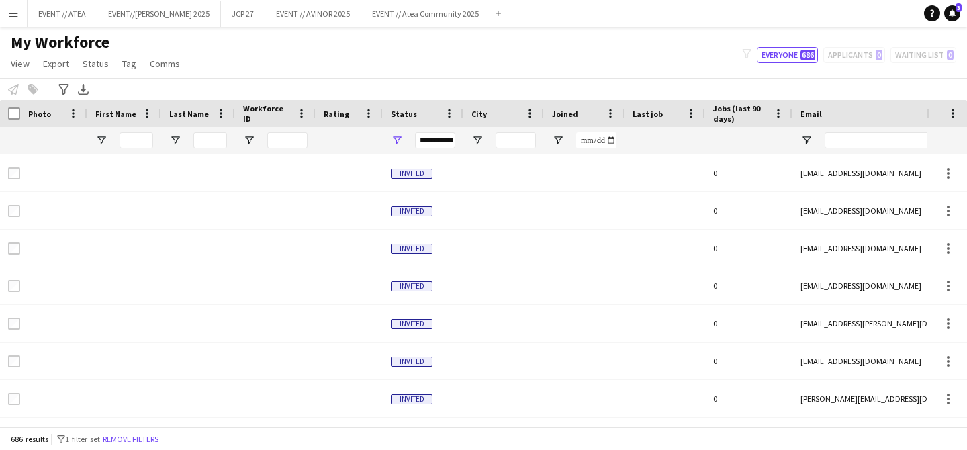
type input "*******"
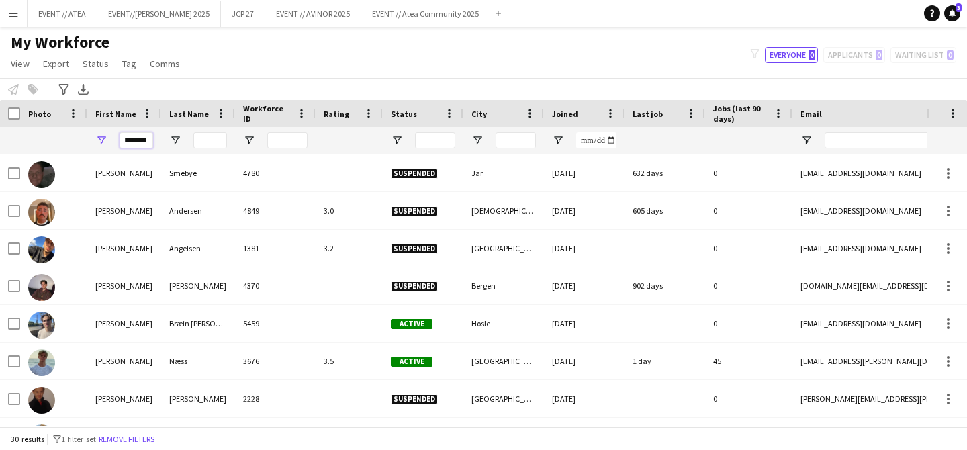
click at [137, 138] on input "*******" at bounding box center [136, 140] width 34 height 16
click at [209, 138] on input "Last Name Filter Input" at bounding box center [210, 140] width 34 height 16
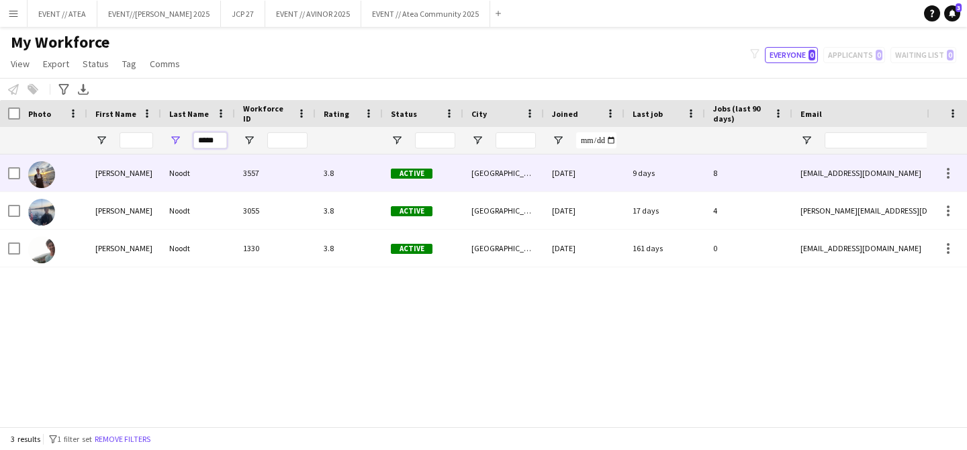
type input "*****"
click at [42, 168] on img at bounding box center [41, 174] width 27 height 27
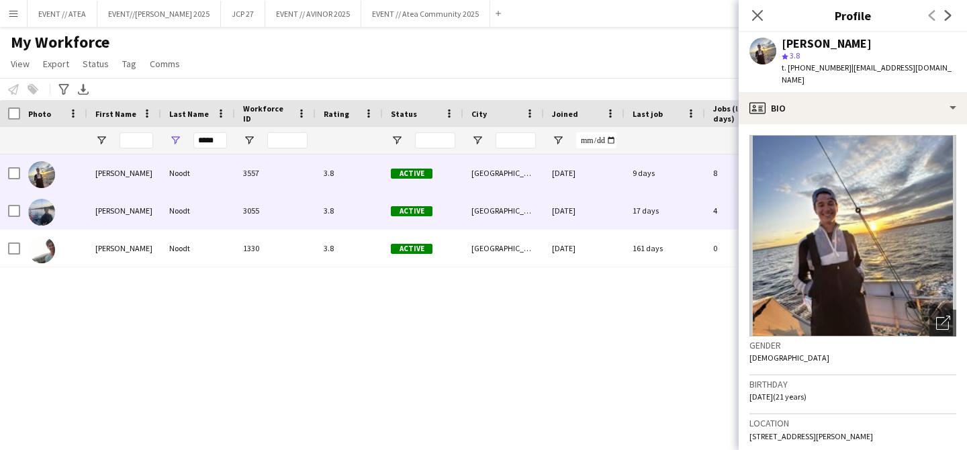
click at [38, 207] on img at bounding box center [41, 212] width 27 height 27
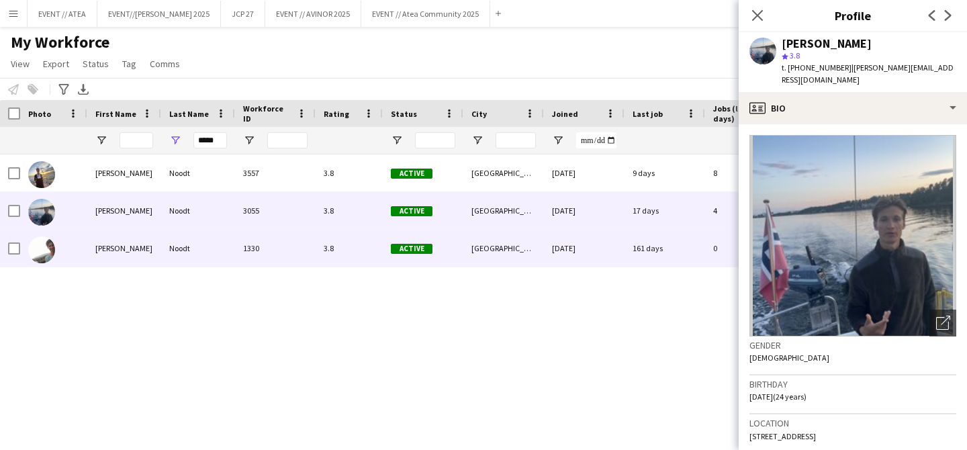
click at [43, 246] on img at bounding box center [41, 249] width 27 height 27
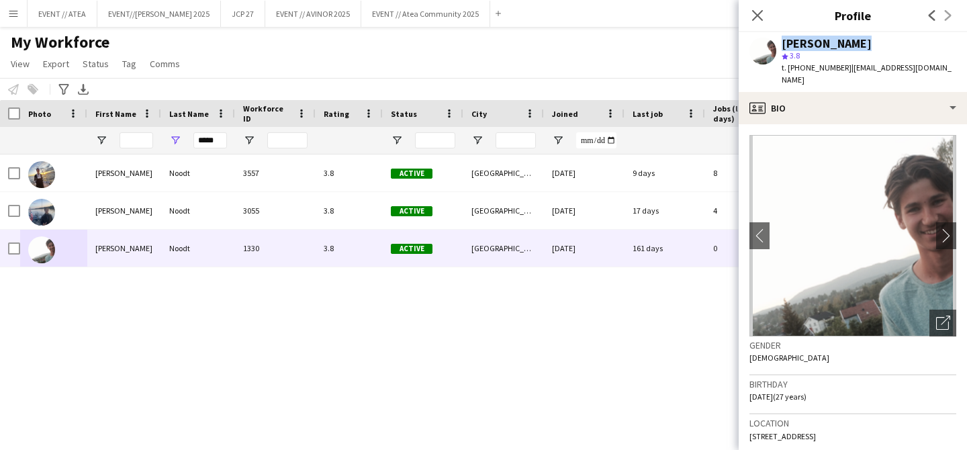
drag, startPoint x: 867, startPoint y: 42, endPoint x: 765, endPoint y: 42, distance: 101.4
click at [765, 42] on div "[PERSON_NAME] star 3.8 t. [PHONE_NUMBER] | [EMAIL_ADDRESS][DOMAIN_NAME]" at bounding box center [852, 62] width 228 height 60
copy div "[PERSON_NAME]"
